Goal: Task Accomplishment & Management: Use online tool/utility

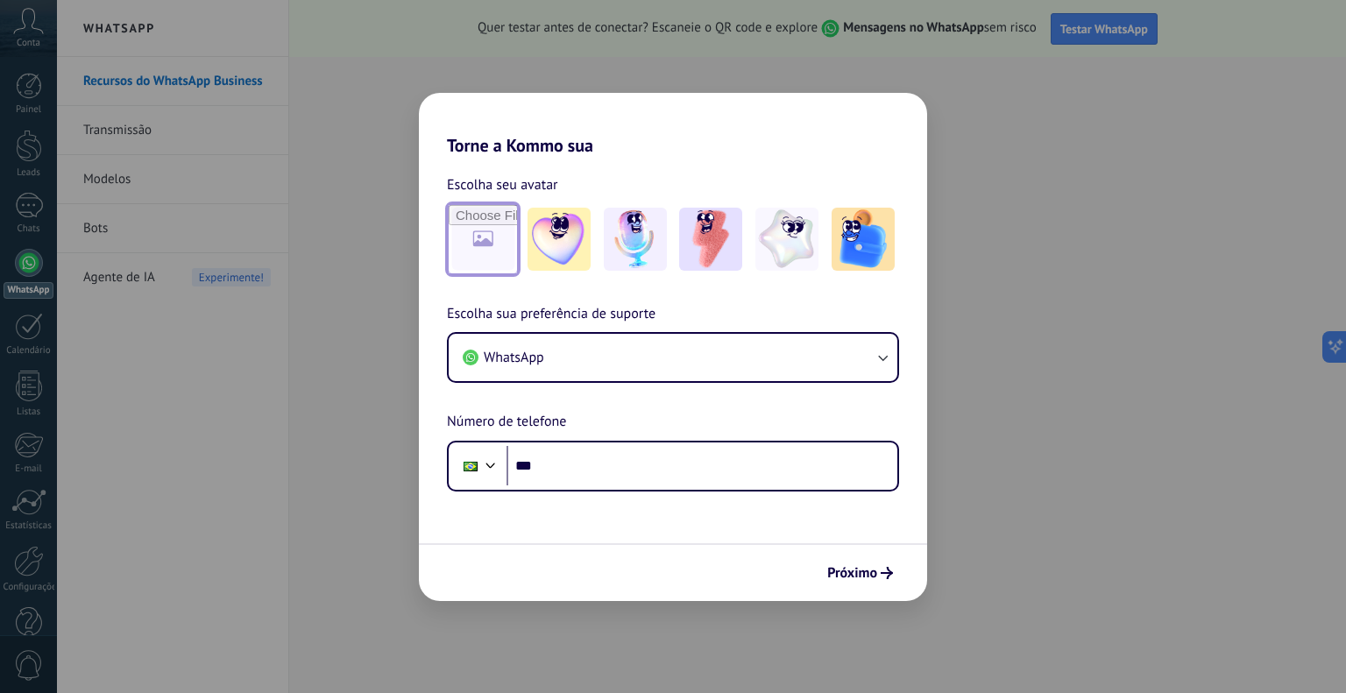
click at [500, 251] on input "file" at bounding box center [483, 239] width 68 height 68
type input "**********"
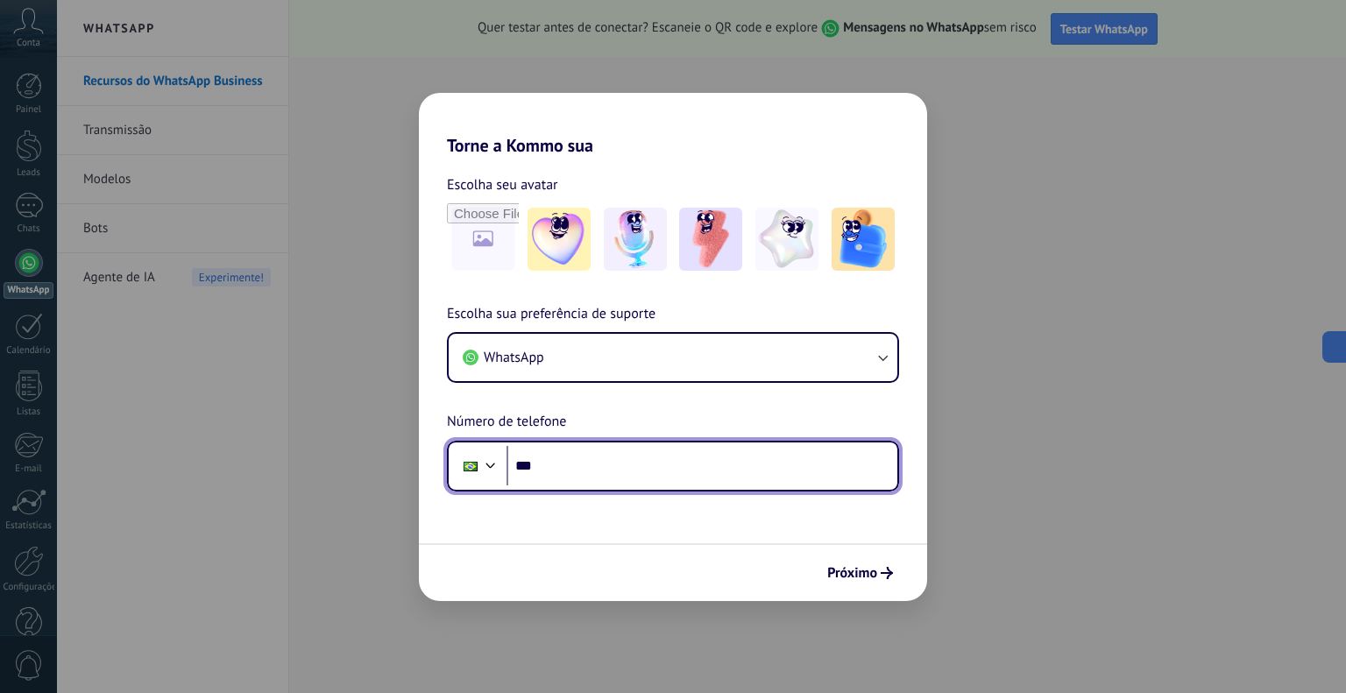
click at [575, 458] on input "***" at bounding box center [702, 466] width 391 height 40
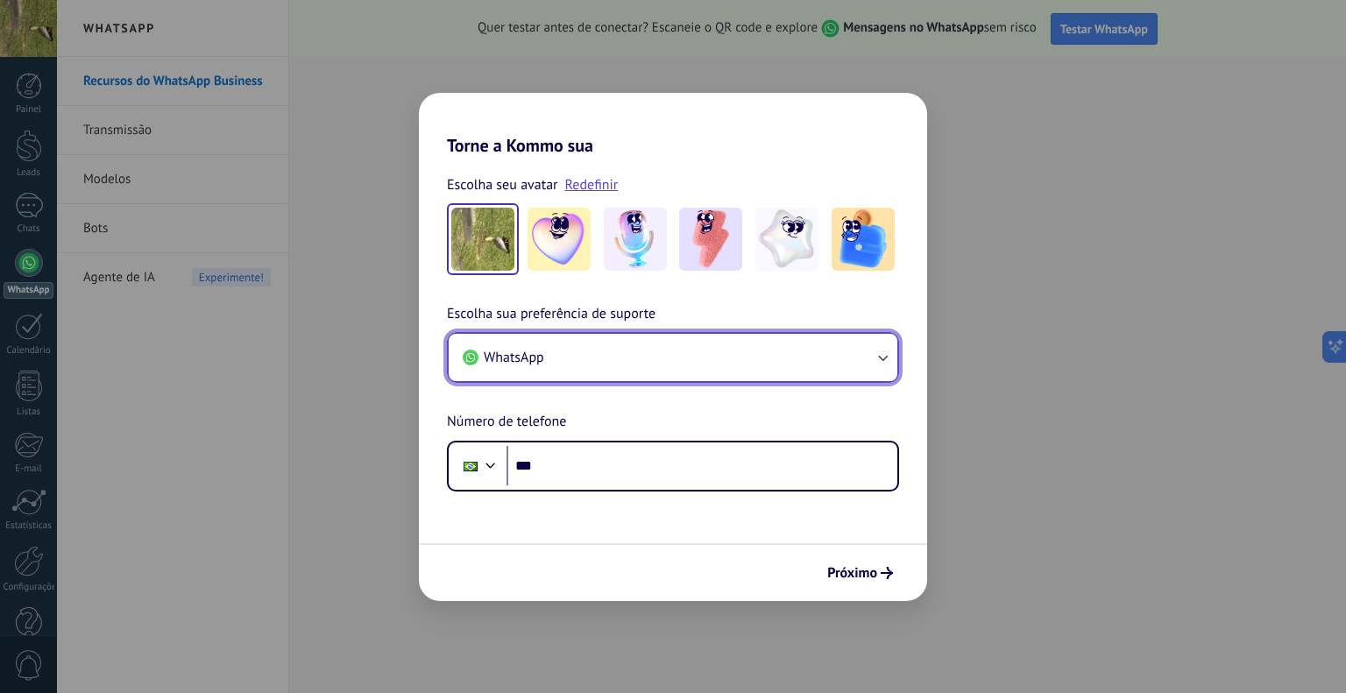
click at [877, 357] on icon "button" at bounding box center [883, 358] width 18 height 18
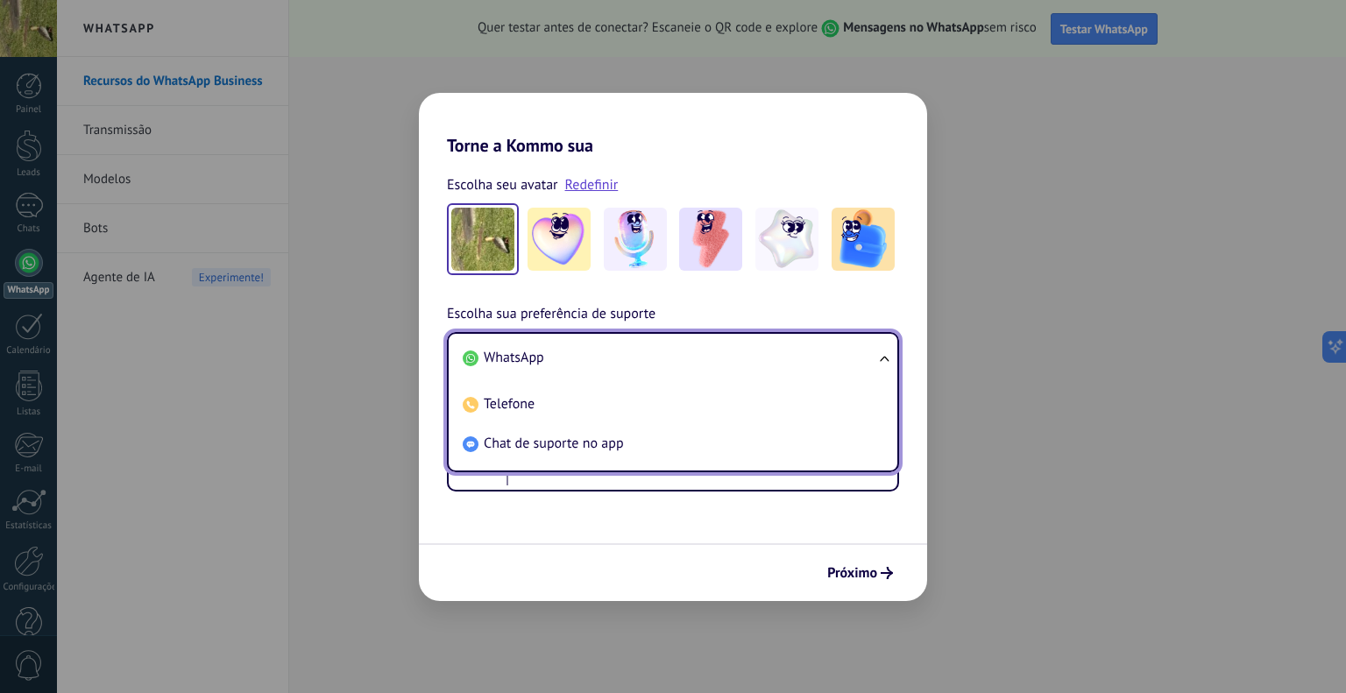
click at [877, 357] on ul "WhatsApp Telefone Chat de suporte no app" at bounding box center [673, 402] width 452 height 140
click at [503, 363] on span "WhatsApp" at bounding box center [514, 358] width 60 height 18
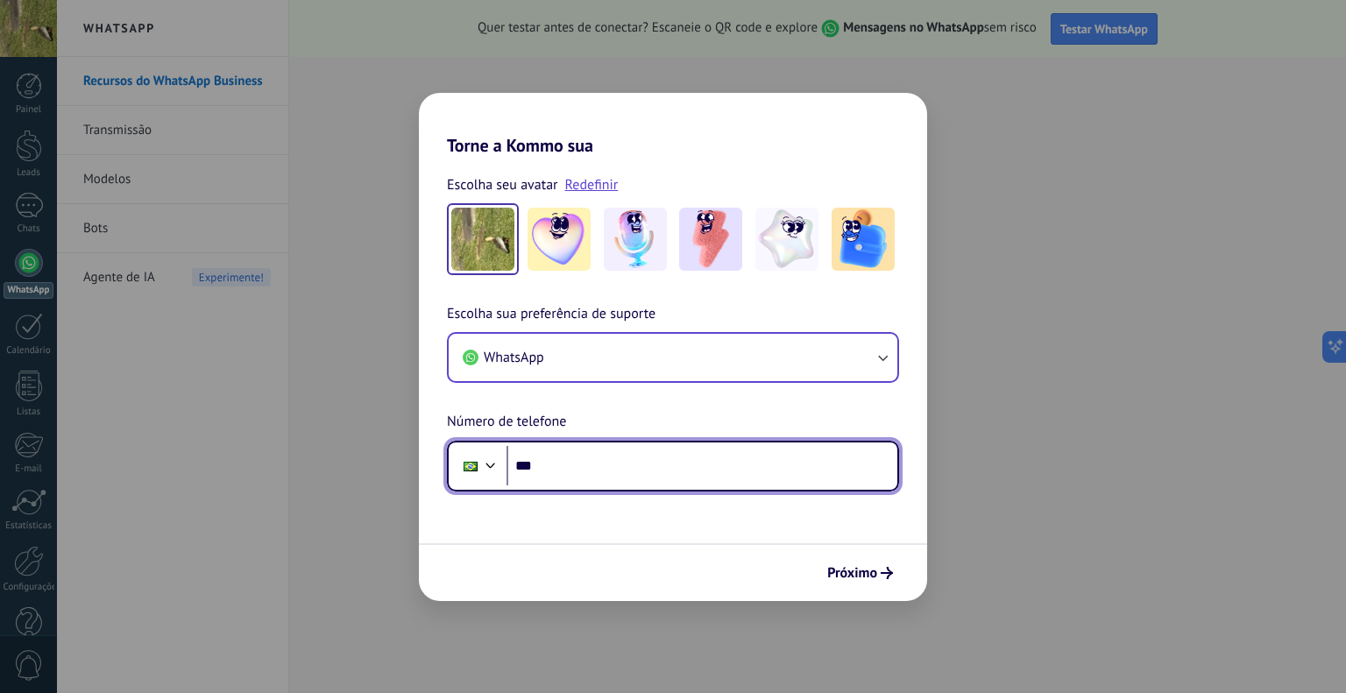
click at [578, 472] on input "***" at bounding box center [702, 466] width 391 height 40
type input "**********"
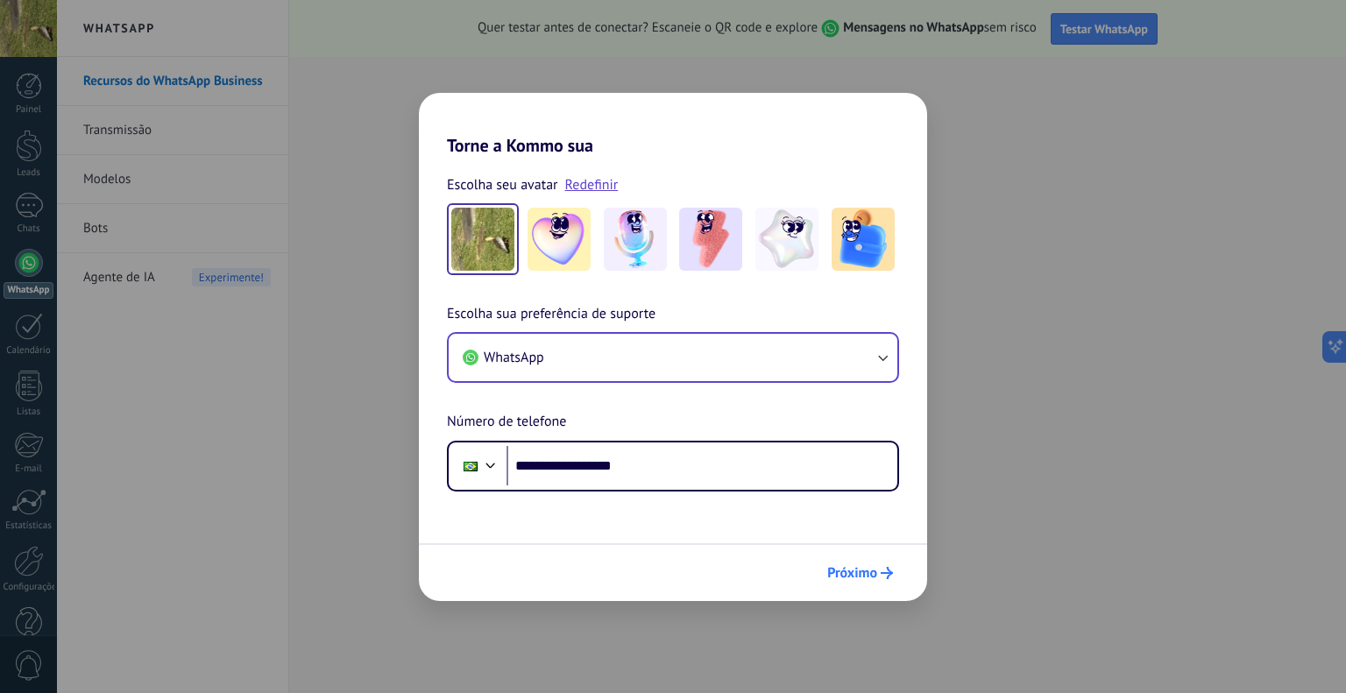
click at [864, 574] on span "Próximo" at bounding box center [852, 573] width 50 height 12
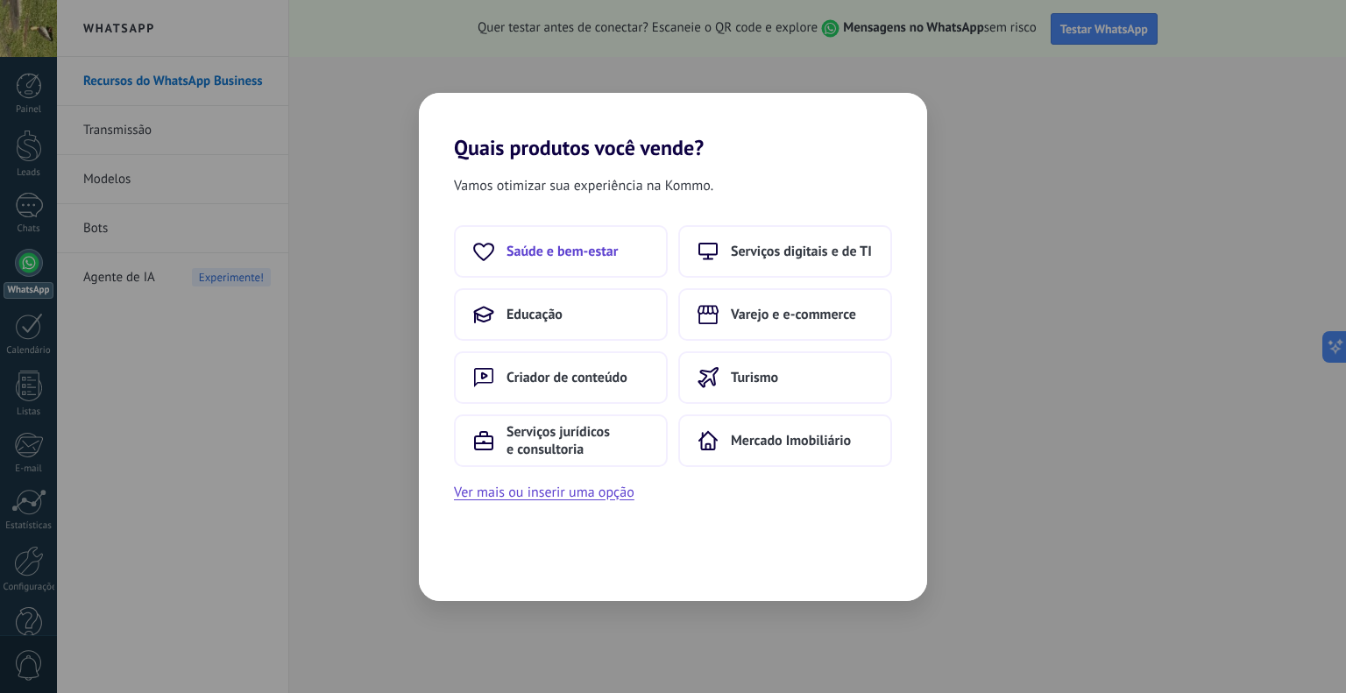
click at [571, 245] on span "Saúde e bem-estar" at bounding box center [562, 252] width 111 height 18
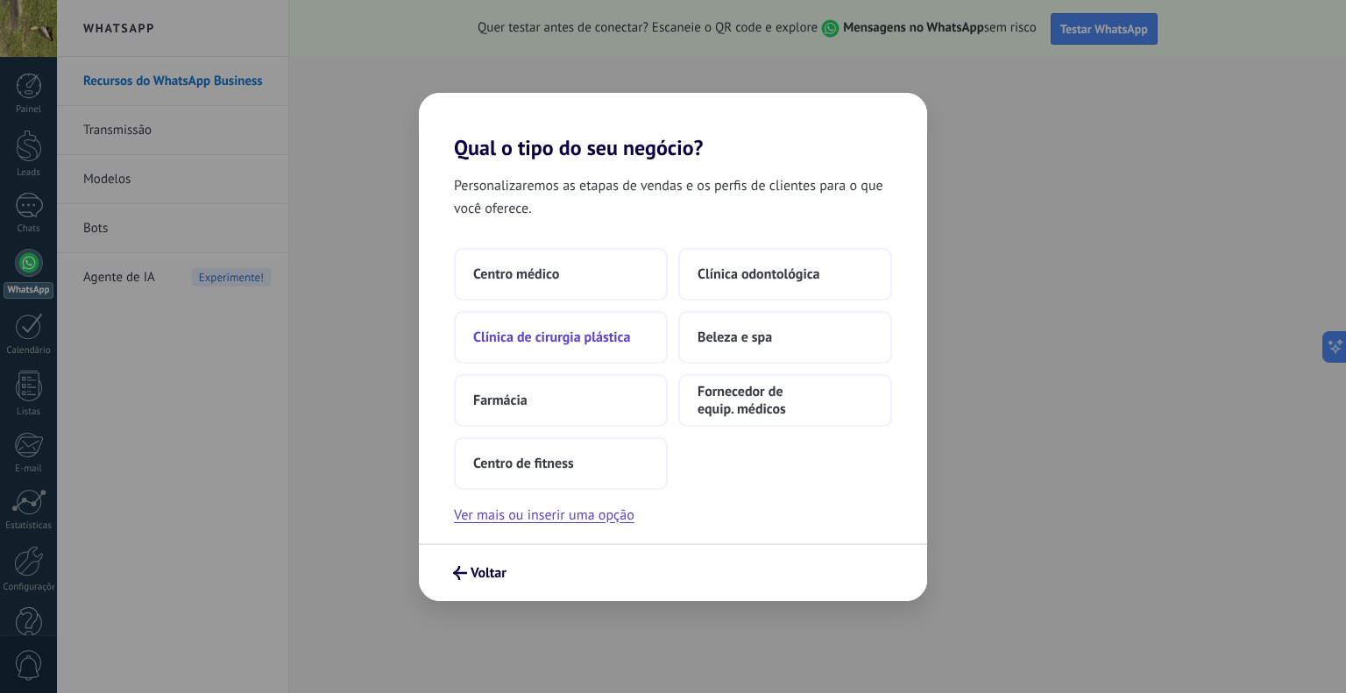
click at [565, 336] on span "Clínica de cirurgia plástica" at bounding box center [551, 338] width 157 height 18
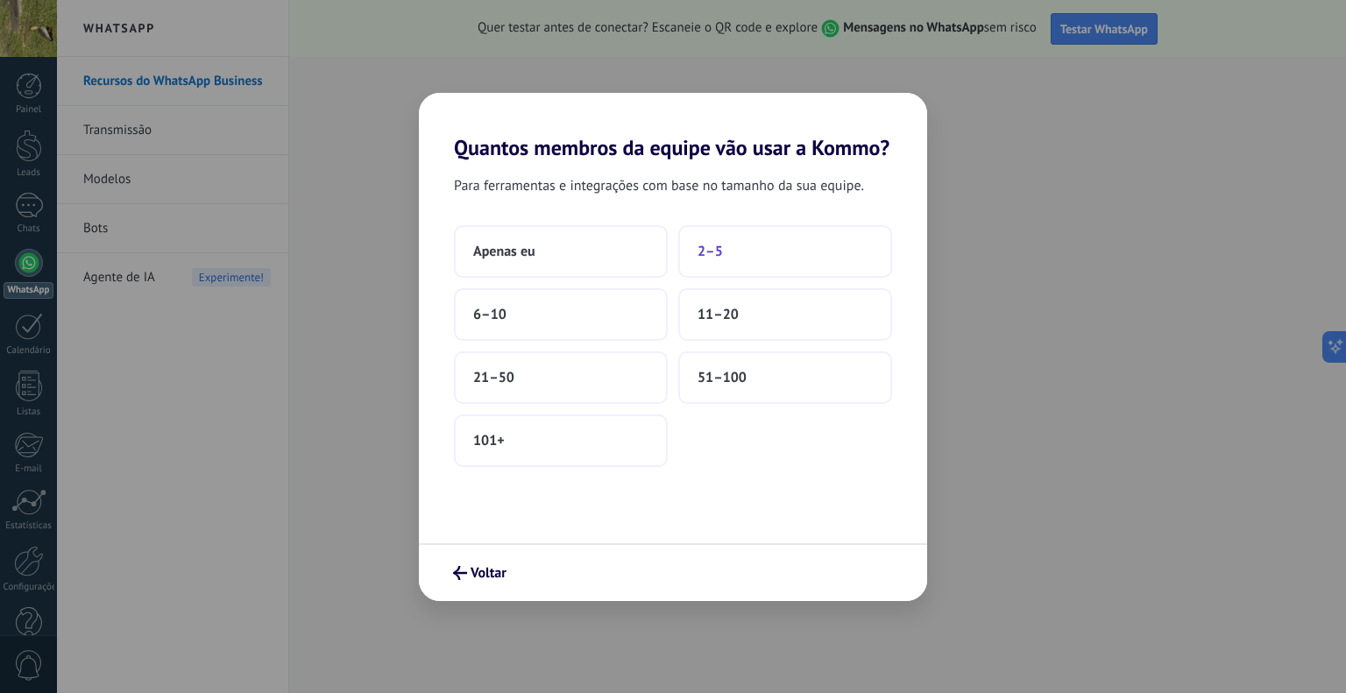
click at [717, 259] on button "2–5" at bounding box center [785, 251] width 214 height 53
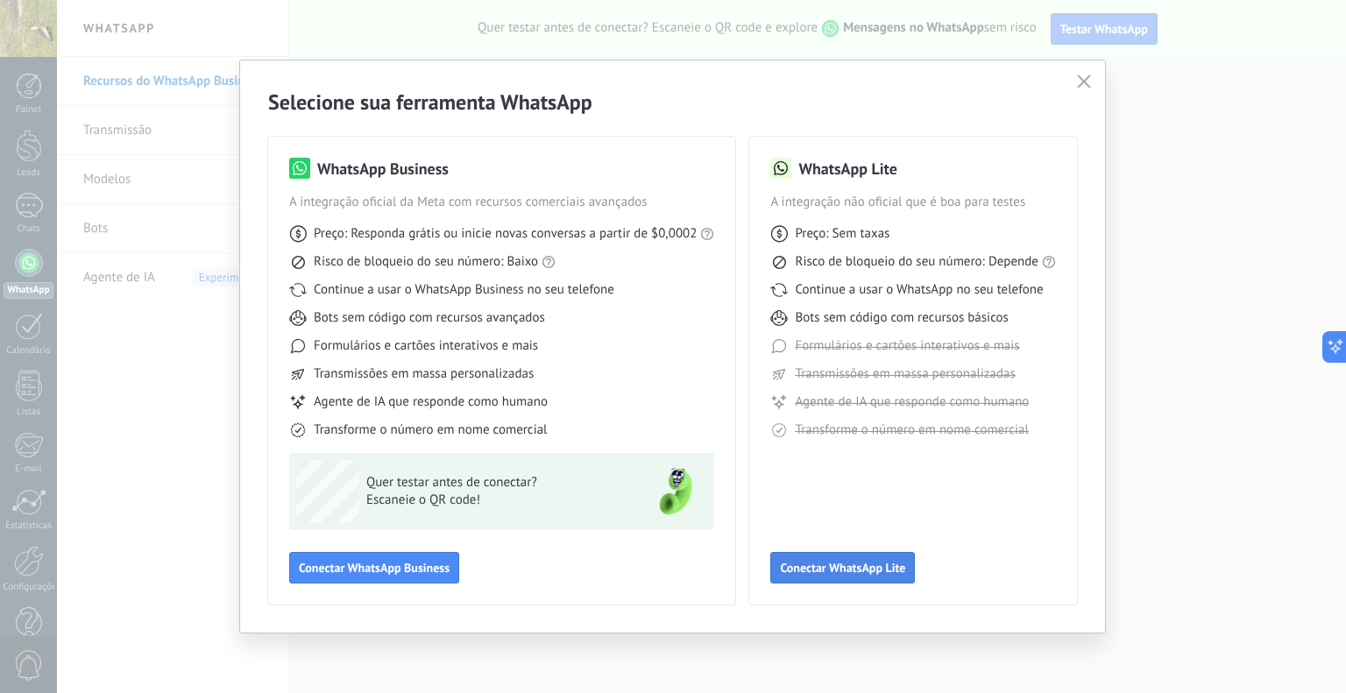
click at [837, 572] on span "Conectar WhatsApp Lite" at bounding box center [842, 568] width 125 height 12
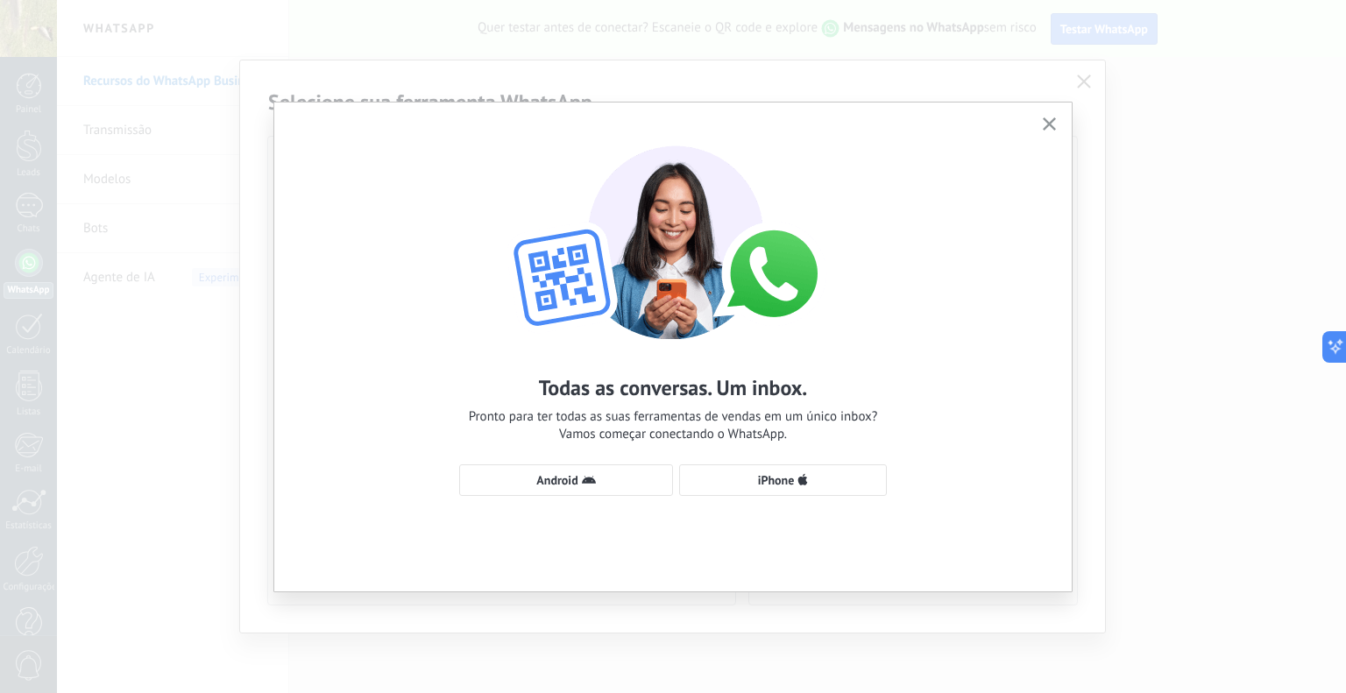
click at [1043, 123] on icon "button" at bounding box center [1049, 123] width 13 height 13
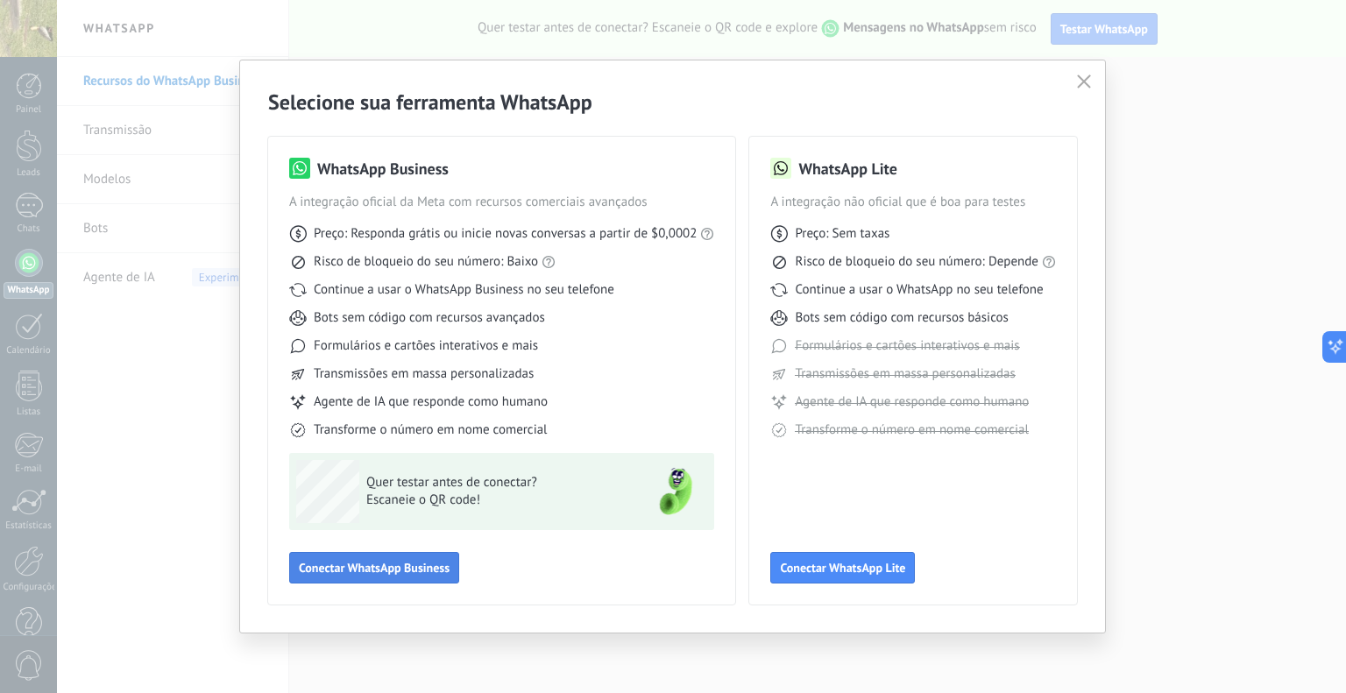
click at [408, 565] on span "Conectar WhatsApp Business" at bounding box center [374, 568] width 151 height 12
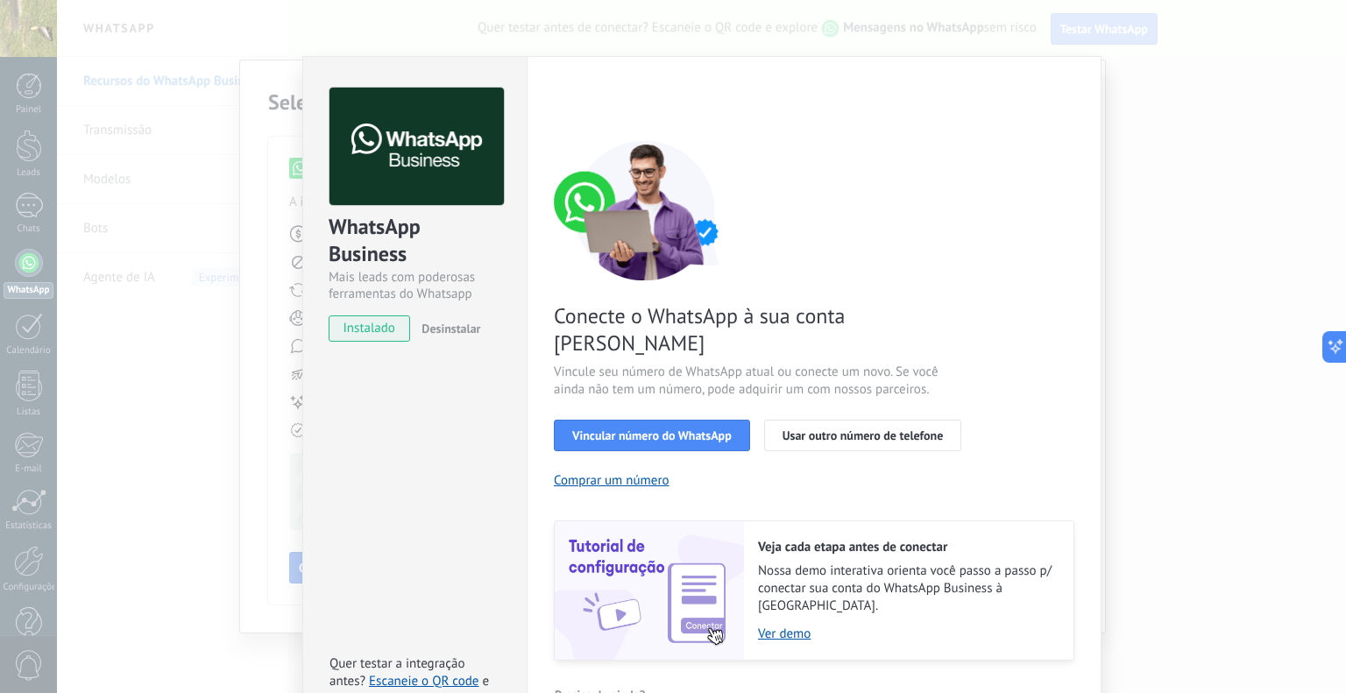
scroll to position [35, 0]
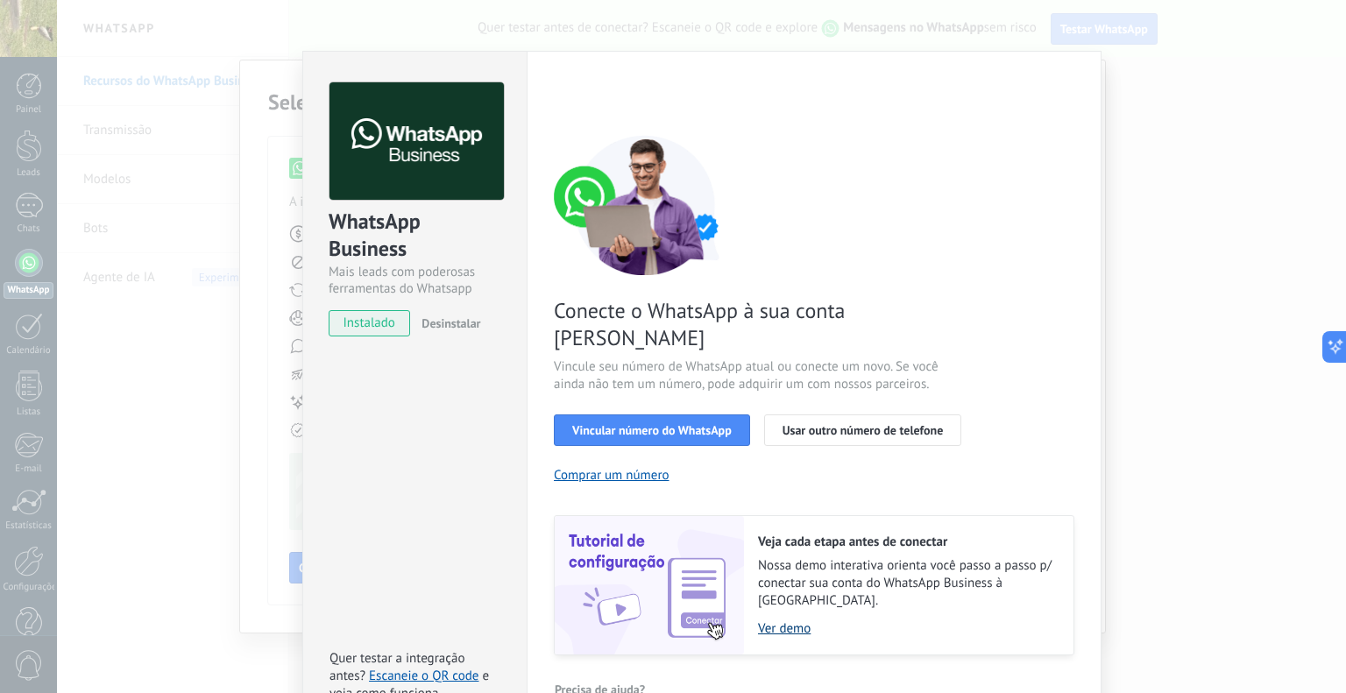
click at [796, 620] on link "Ver demo" at bounding box center [907, 628] width 298 height 17
click at [672, 424] on span "Vincular número do WhatsApp" at bounding box center [652, 430] width 160 height 12
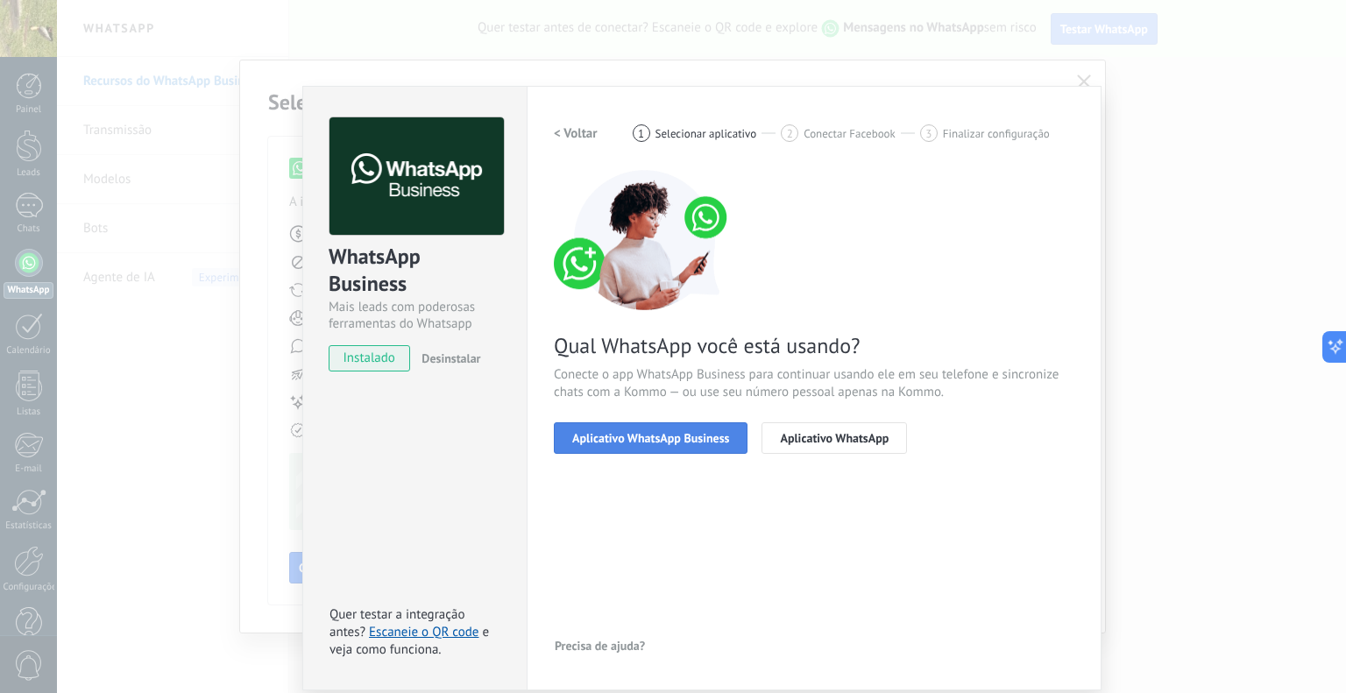
click at [662, 443] on span "Aplicativo WhatsApp Business" at bounding box center [650, 438] width 157 height 12
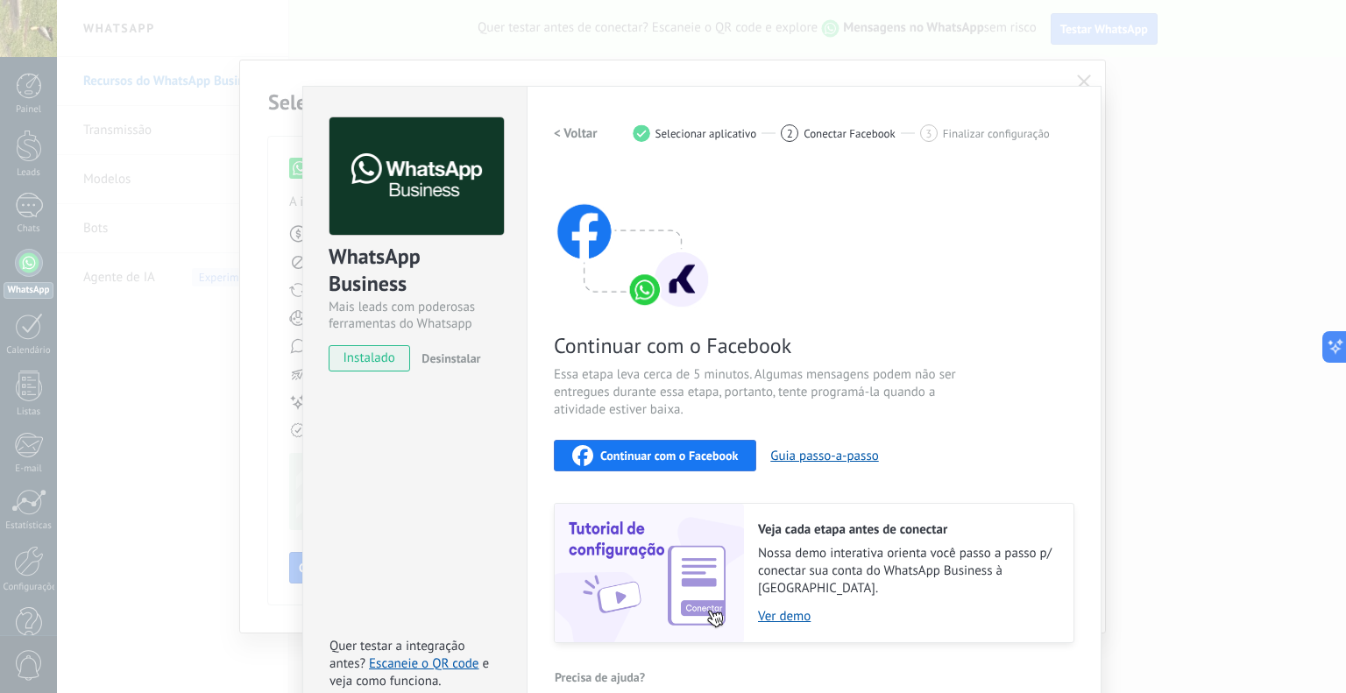
scroll to position [14, 0]
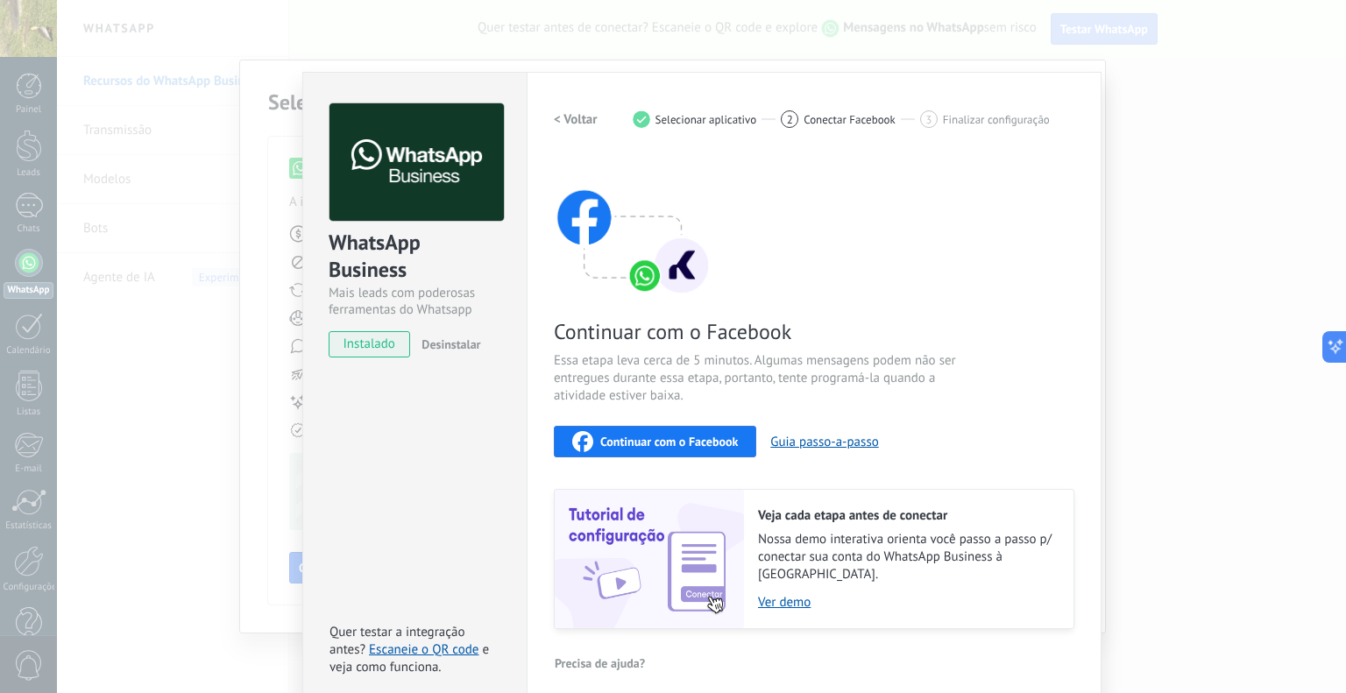
click at [666, 439] on span "Continuar com o Facebook" at bounding box center [669, 442] width 138 height 12
